Goal: Task Accomplishment & Management: Complete application form

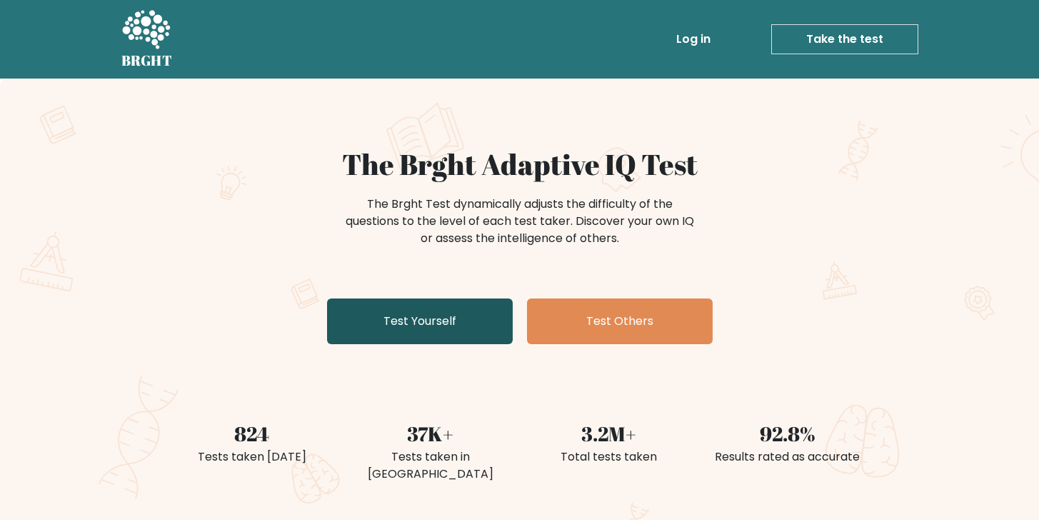
click at [454, 329] on link "Test Yourself" at bounding box center [420, 322] width 186 height 46
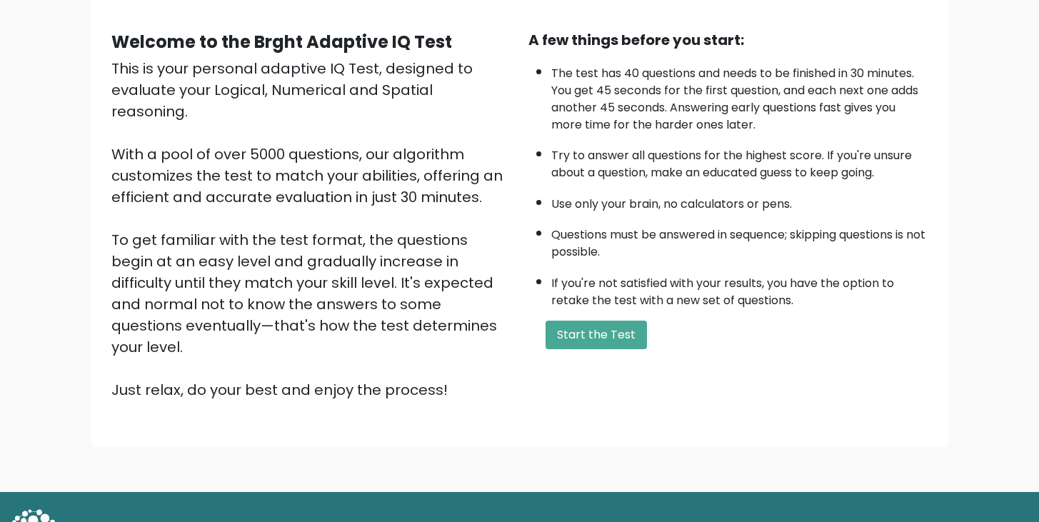
scroll to position [132, 0]
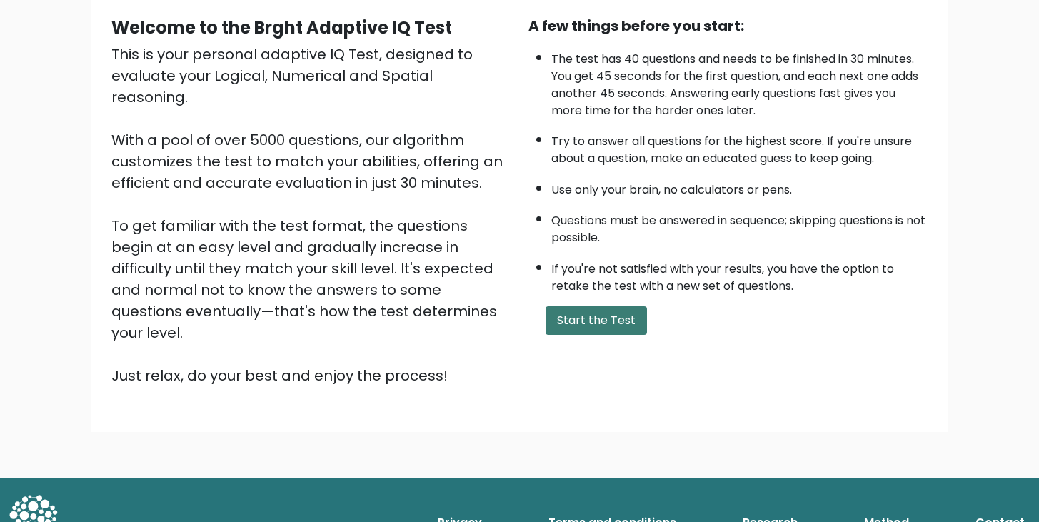
click at [616, 326] on button "Start the Test" at bounding box center [596, 320] width 101 height 29
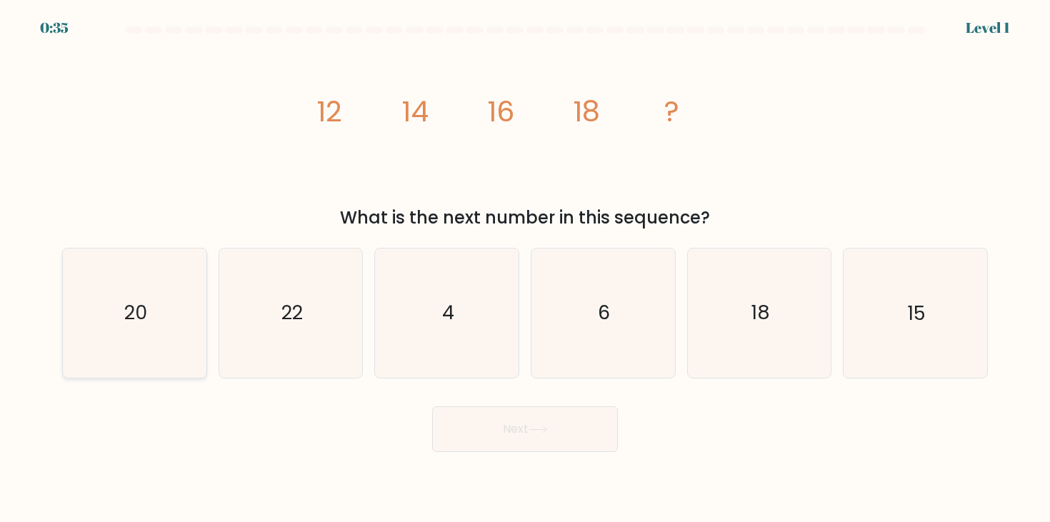
click at [132, 295] on icon "20" at bounding box center [134, 313] width 129 height 129
click at [525, 269] on input "a. 20" at bounding box center [525, 264] width 1 height 7
radio input "true"
click at [557, 443] on button "Next" at bounding box center [525, 429] width 186 height 46
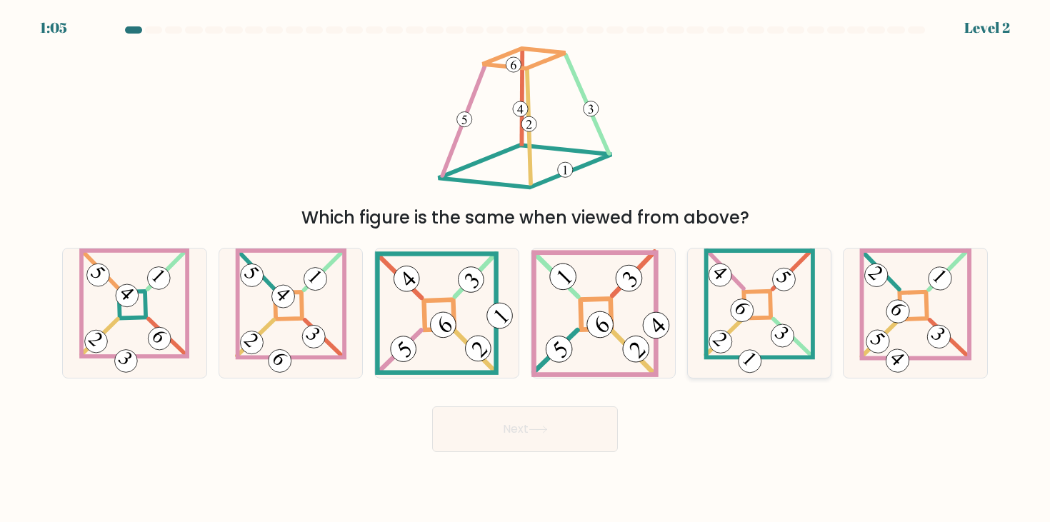
click at [758, 343] on icon at bounding box center [759, 313] width 111 height 129
click at [526, 269] on input "e." at bounding box center [525, 264] width 1 height 7
radio input "true"
click at [574, 420] on button "Next" at bounding box center [525, 429] width 186 height 46
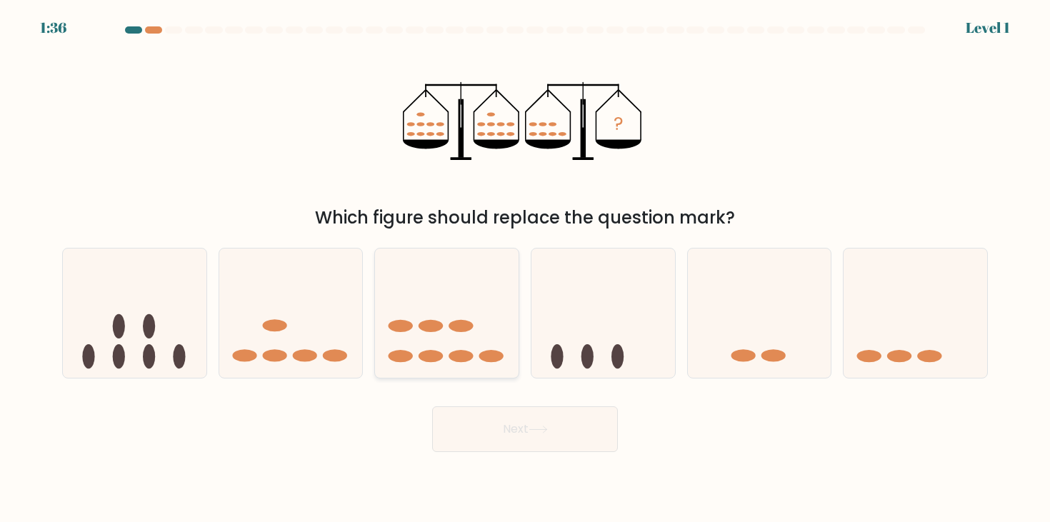
click at [481, 356] on ellipse at bounding box center [491, 356] width 24 height 12
click at [525, 269] on input "c." at bounding box center [525, 264] width 1 height 7
radio input "true"
click at [545, 439] on button "Next" at bounding box center [525, 429] width 186 height 46
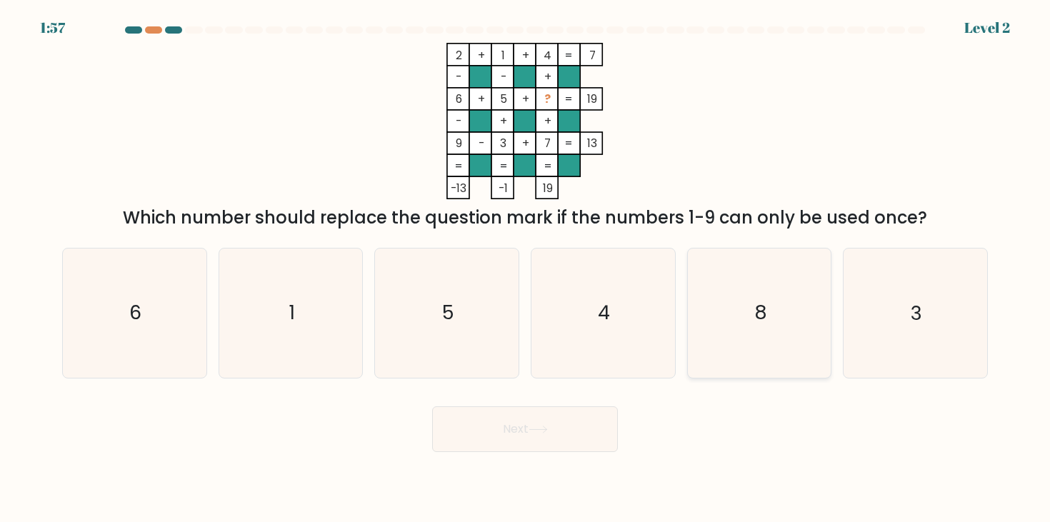
click at [728, 288] on icon "8" at bounding box center [759, 313] width 129 height 129
click at [526, 269] on input "e. 8" at bounding box center [525, 264] width 1 height 7
radio input "true"
click at [591, 424] on button "Next" at bounding box center [525, 429] width 186 height 46
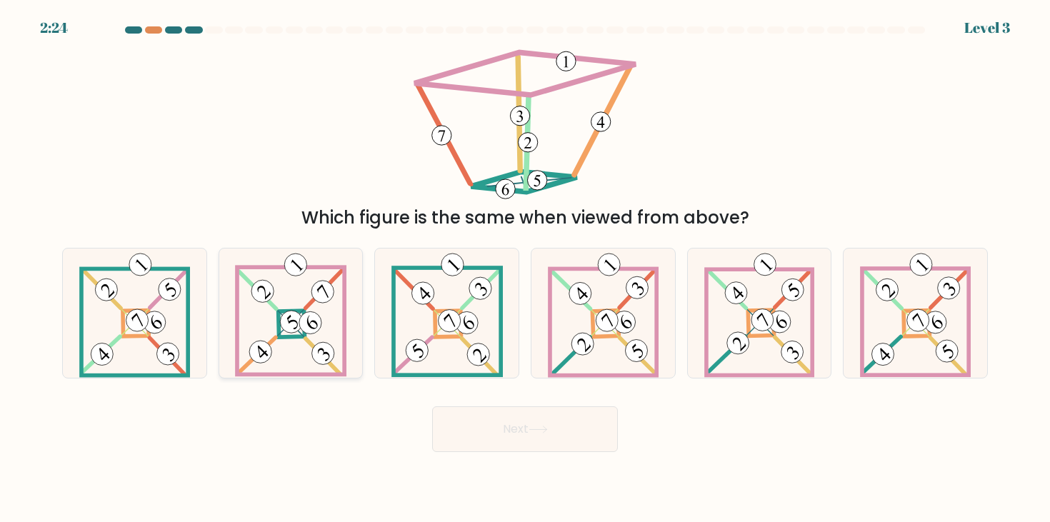
click at [295, 354] on icon at bounding box center [291, 313] width 112 height 129
click at [525, 269] on input "b." at bounding box center [525, 264] width 1 height 7
radio input "true"
click at [306, 344] on icon at bounding box center [290, 312] width 111 height 127
click at [525, 269] on input "b." at bounding box center [525, 264] width 1 height 7
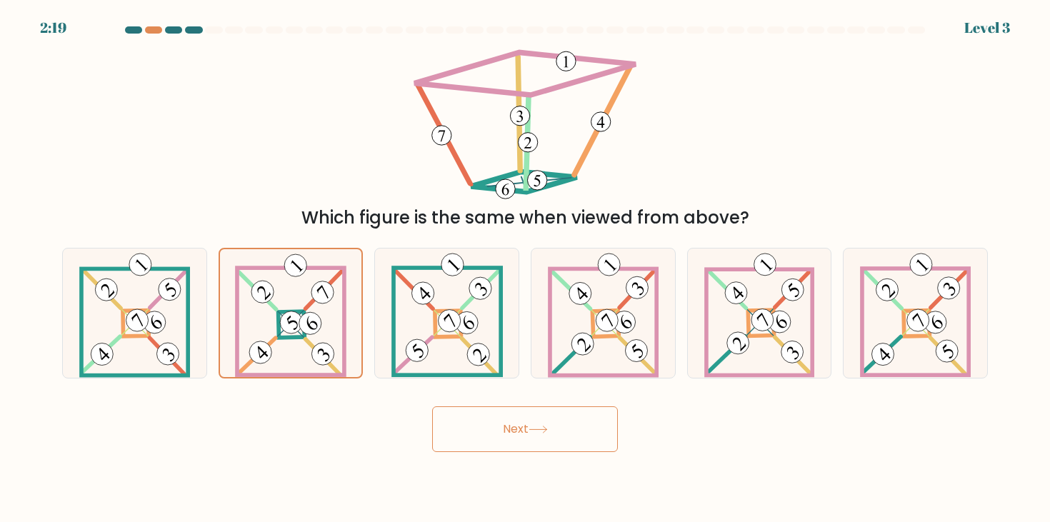
click at [534, 429] on icon at bounding box center [537, 429] width 17 height 6
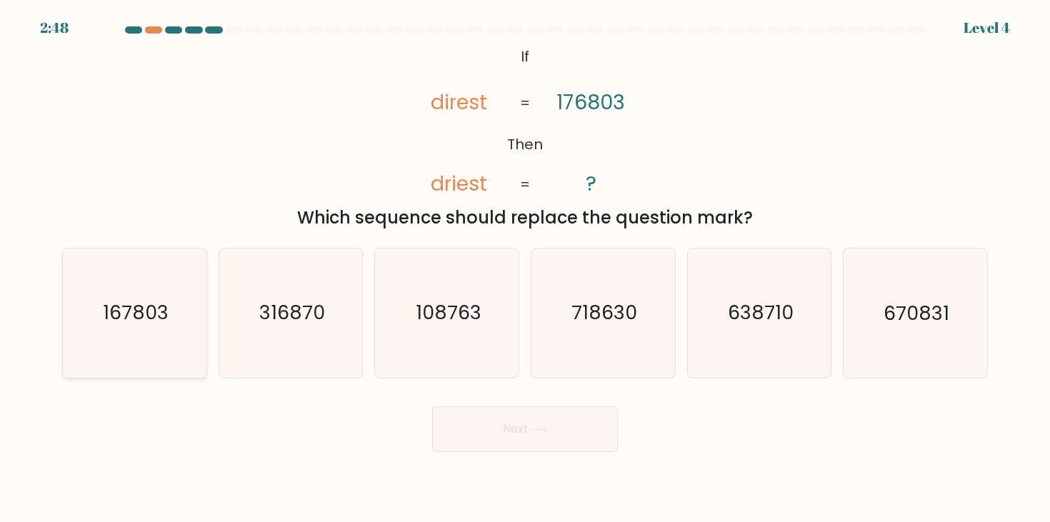
click at [190, 321] on icon "167803" at bounding box center [134, 313] width 129 height 129
click at [525, 269] on input "a. 167803" at bounding box center [525, 264] width 1 height 7
radio input "true"
click at [591, 454] on body "2:46 Level 4 If" at bounding box center [525, 261] width 1050 height 522
click at [578, 441] on button "Next" at bounding box center [525, 429] width 186 height 46
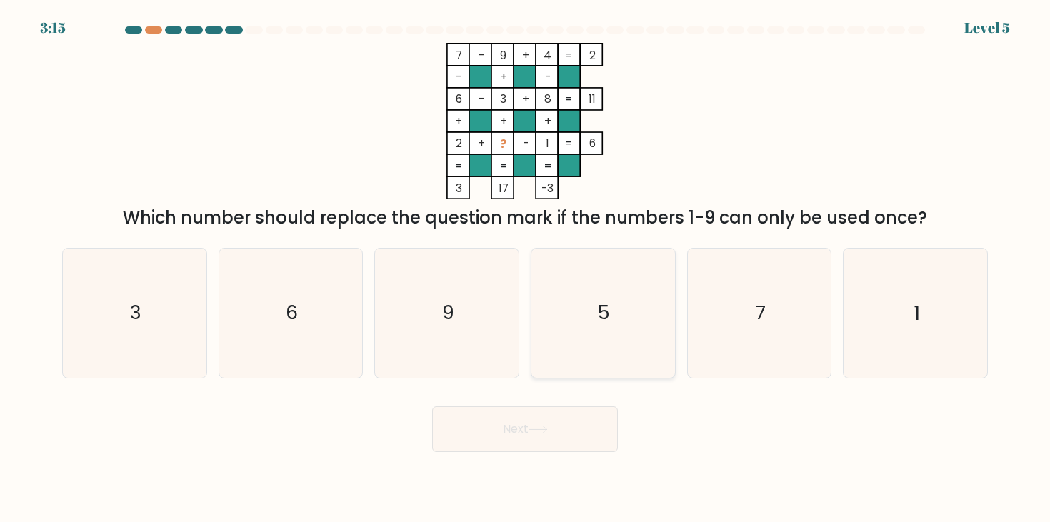
click at [614, 303] on icon "5" at bounding box center [603, 313] width 129 height 129
click at [526, 269] on input "d. 5" at bounding box center [525, 264] width 1 height 7
radio input "true"
click at [560, 453] on body "3:13 Level 5" at bounding box center [525, 261] width 1050 height 522
click at [560, 436] on button "Next" at bounding box center [525, 429] width 186 height 46
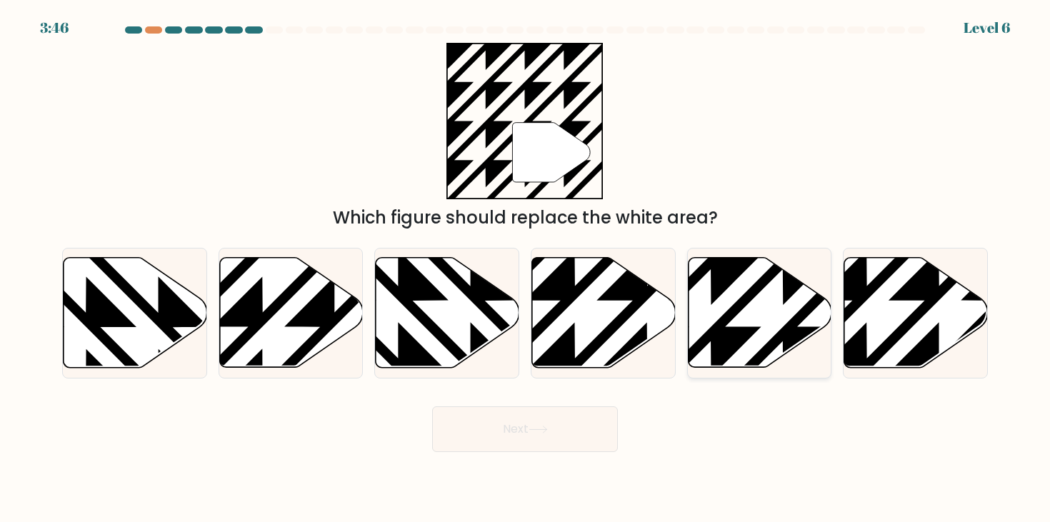
click at [754, 348] on icon at bounding box center [760, 313] width 144 height 110
click at [526, 269] on input "e." at bounding box center [525, 264] width 1 height 7
radio input "true"
click at [574, 426] on button "Next" at bounding box center [525, 429] width 186 height 46
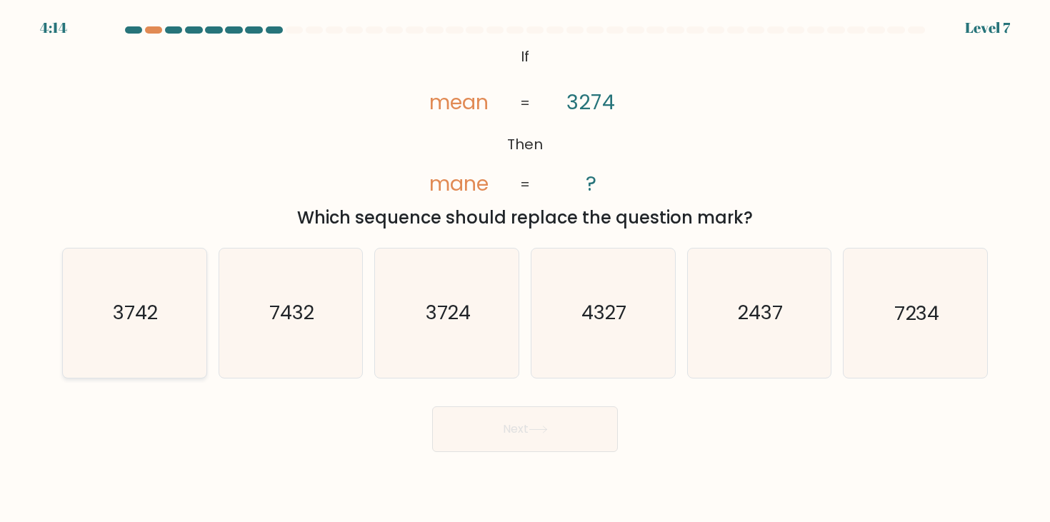
click at [147, 306] on text "3742" at bounding box center [136, 313] width 45 height 26
click at [525, 269] on input "a. 3742" at bounding box center [525, 264] width 1 height 7
radio input "true"
click at [611, 443] on button "Next" at bounding box center [525, 429] width 186 height 46
